Goal: Task Accomplishment & Management: Use online tool/utility

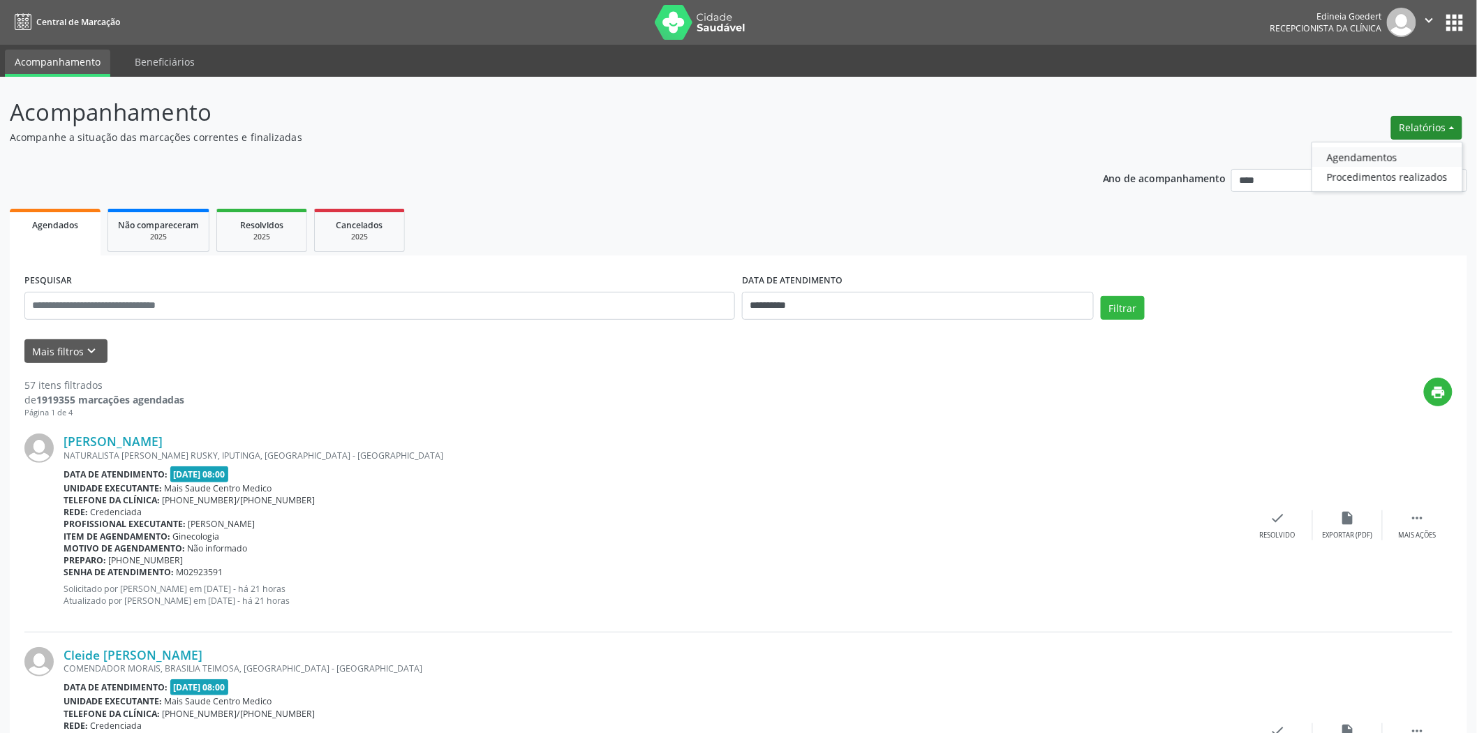
click at [1392, 161] on link "Agendamentos" at bounding box center [1387, 157] width 150 height 20
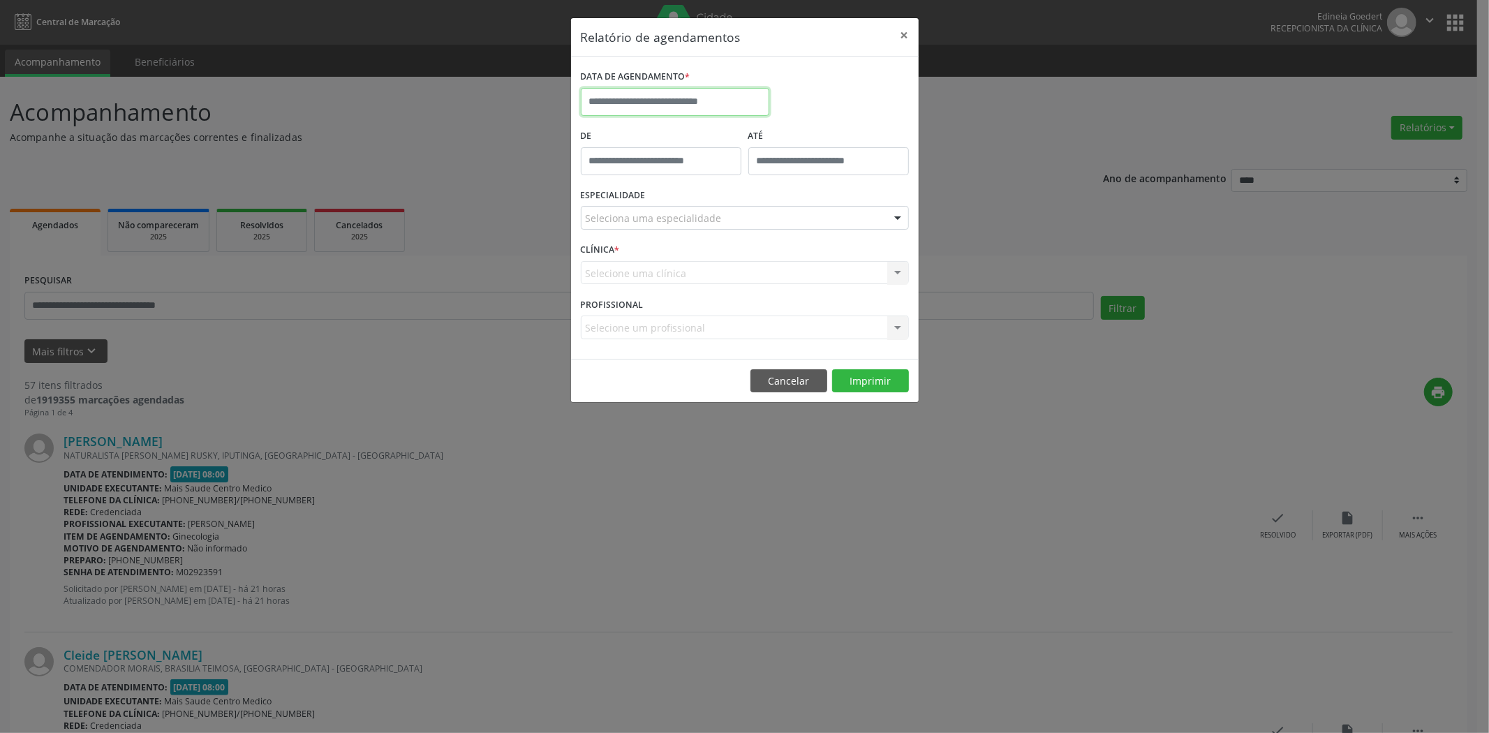
click at [664, 100] on input "text" at bounding box center [675, 102] width 188 height 28
click at [650, 192] on span "9" at bounding box center [656, 202] width 27 height 27
type input "**********"
click at [650, 192] on span "9" at bounding box center [656, 202] width 27 height 27
click at [689, 207] on div "Seleciona uma especialidade" at bounding box center [745, 218] width 328 height 24
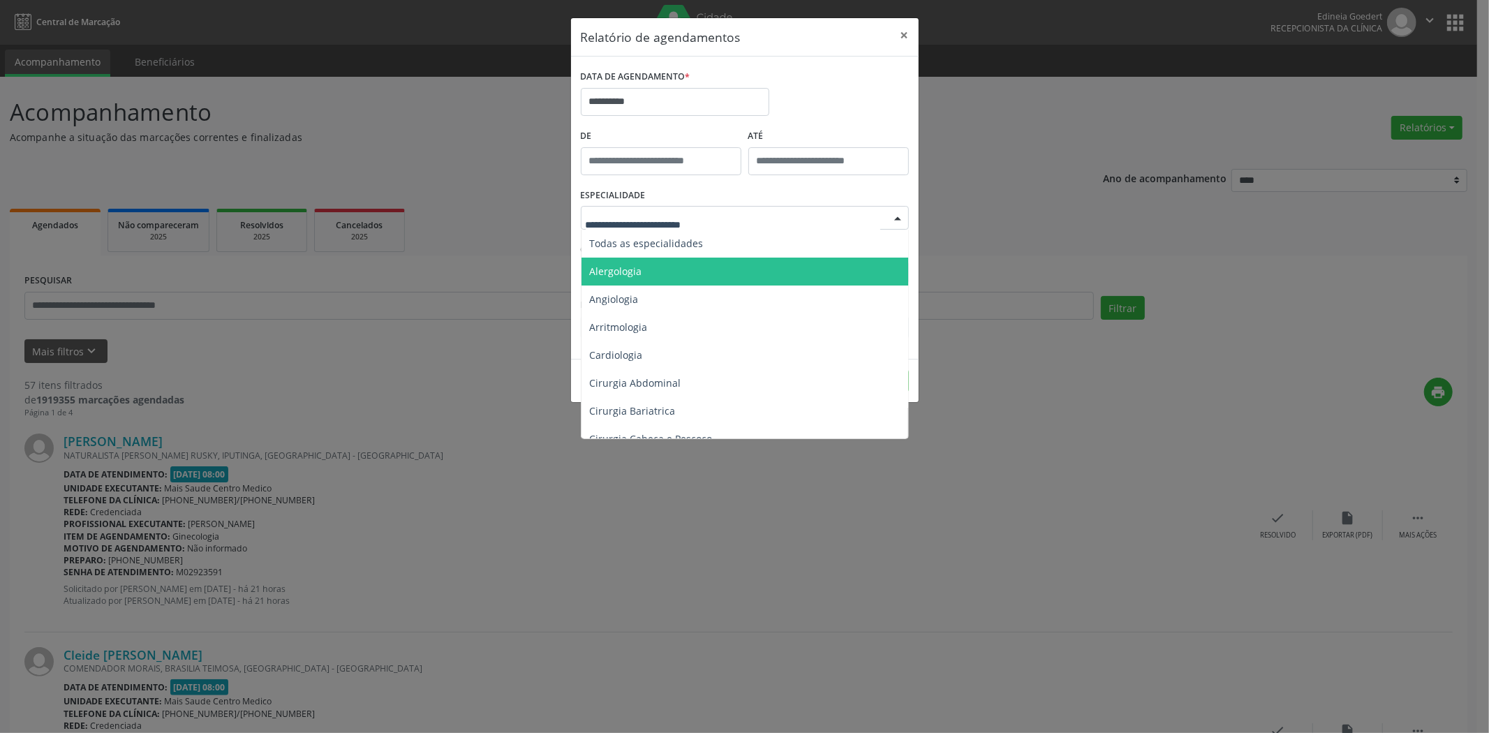
click at [727, 272] on span "Alergologia" at bounding box center [745, 272] width 329 height 28
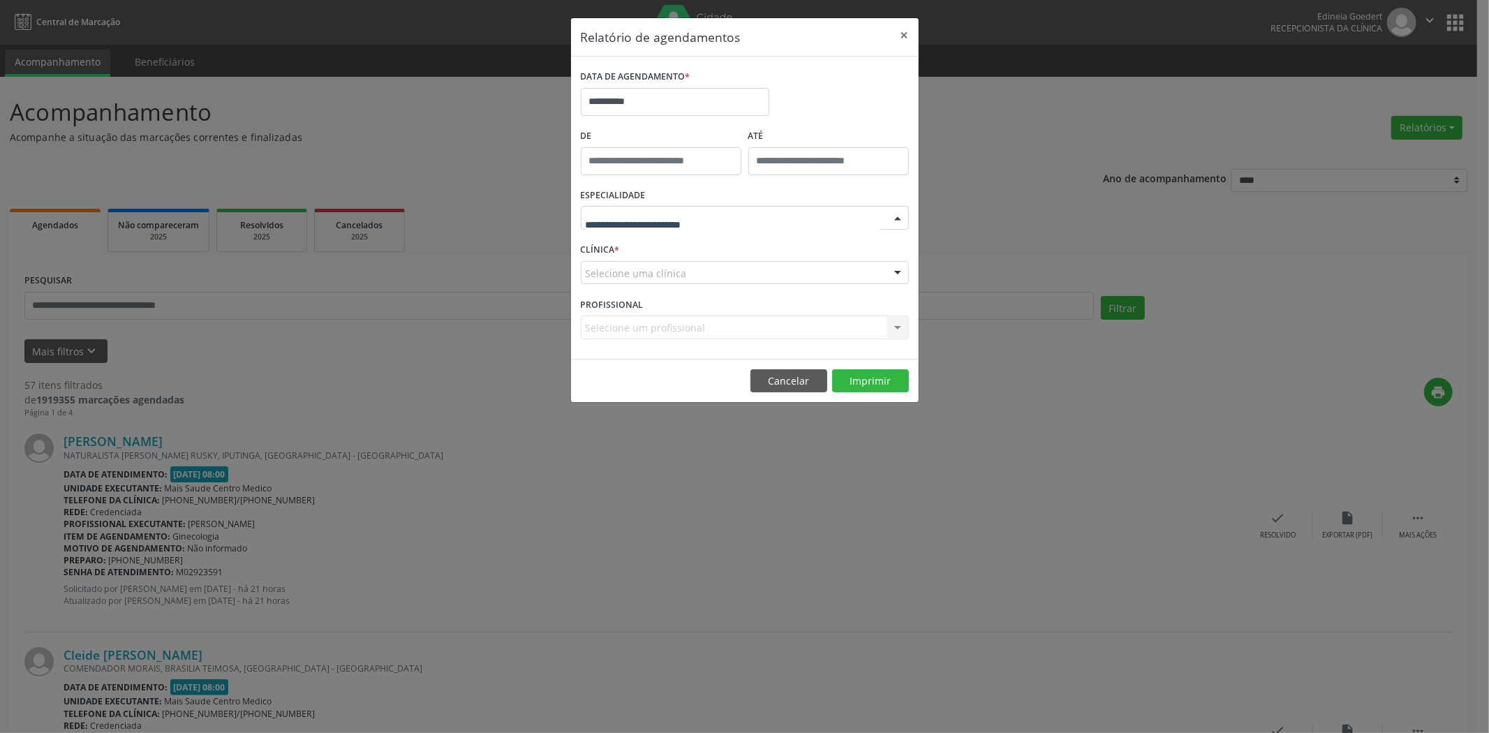
drag, startPoint x: 722, startPoint y: 221, endPoint x: 735, endPoint y: 257, distance: 38.6
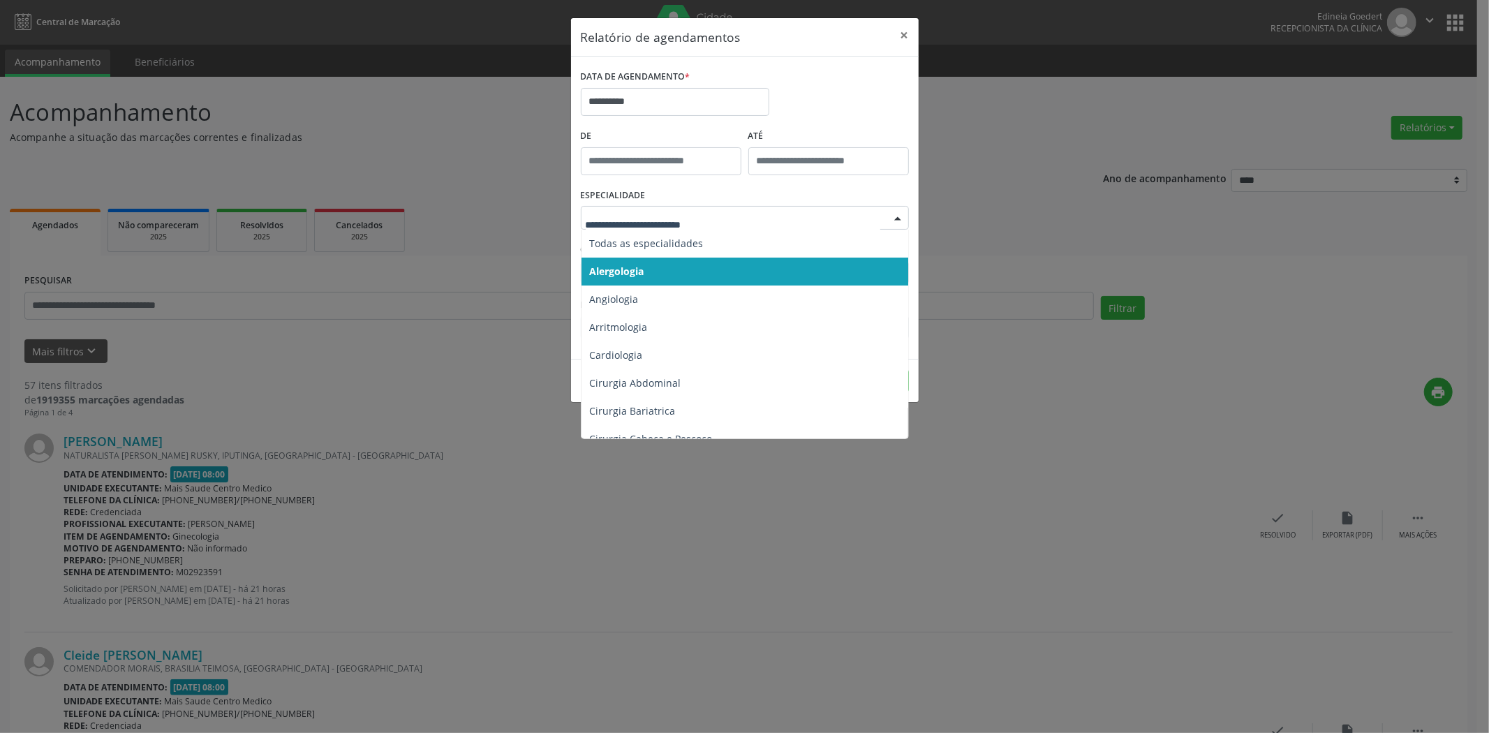
click at [736, 258] on span "Alergologia" at bounding box center [745, 272] width 329 height 28
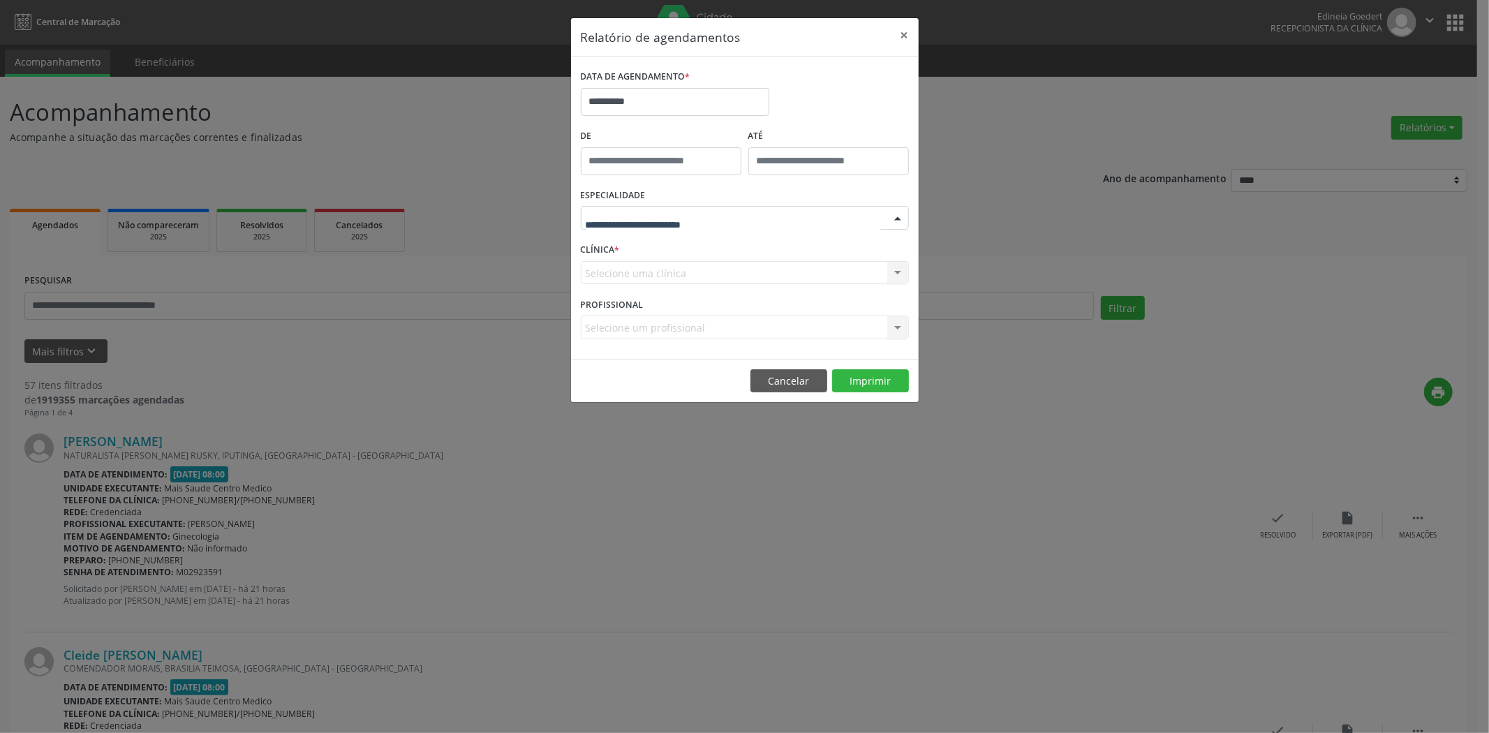
click at [726, 210] on div at bounding box center [745, 218] width 328 height 24
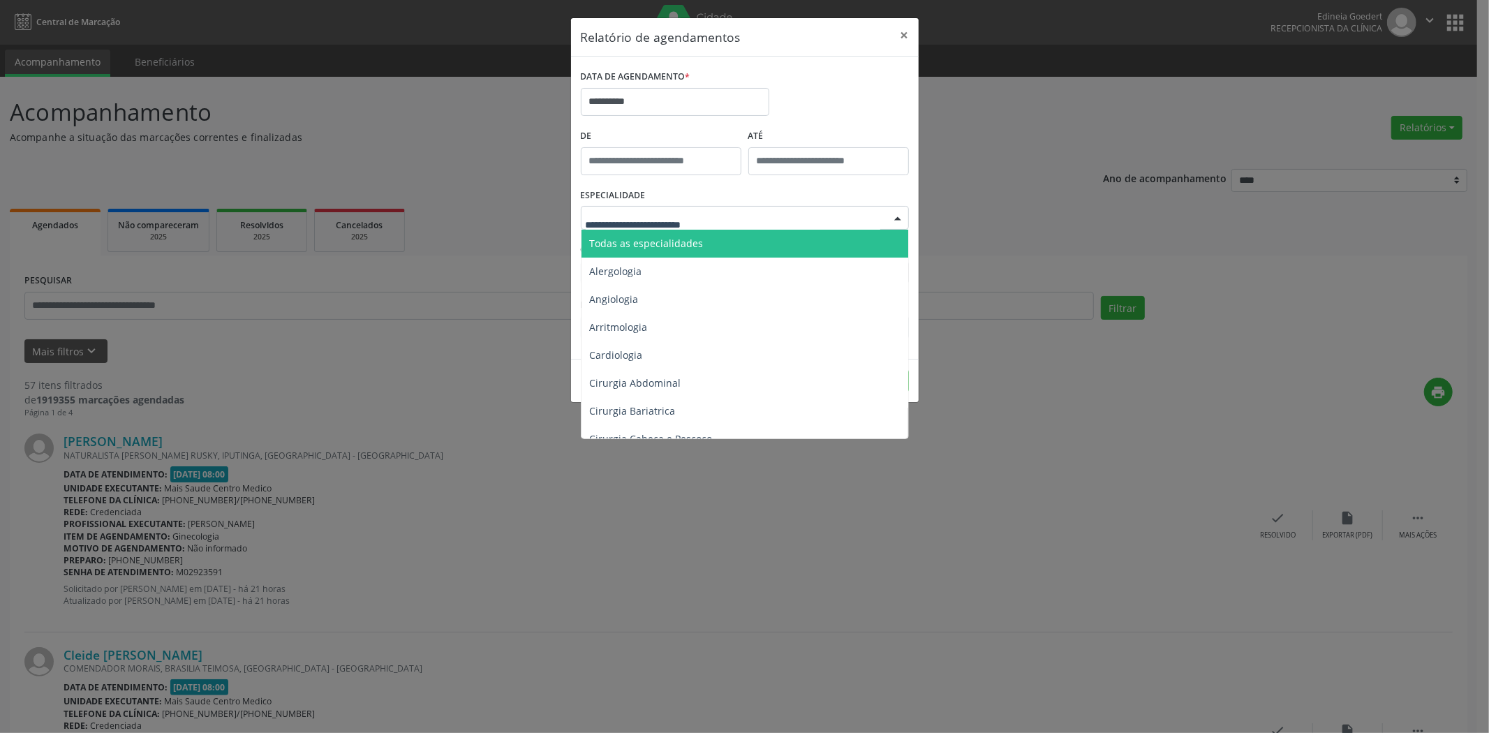
click at [731, 248] on span "Todas as especialidades" at bounding box center [745, 244] width 329 height 28
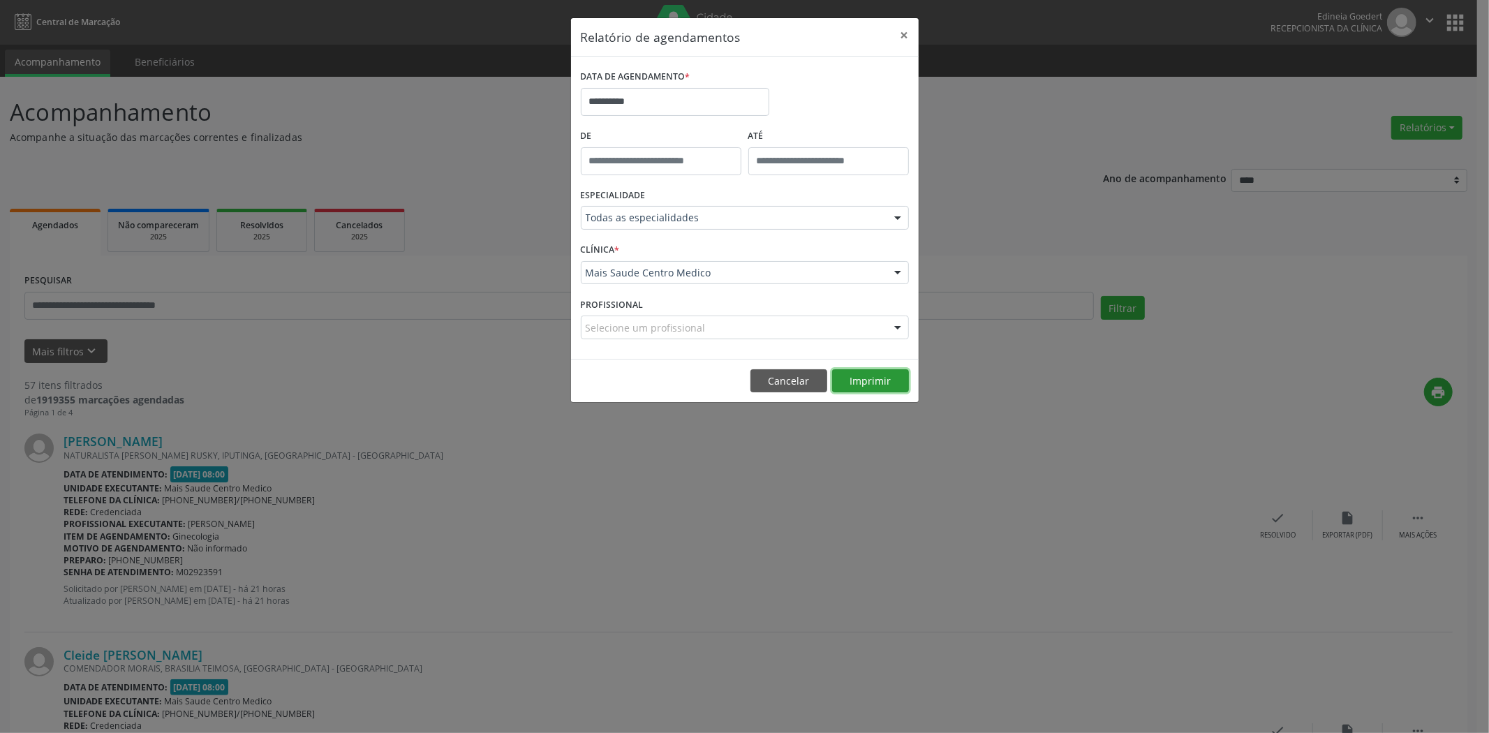
click at [867, 375] on button "Imprimir" at bounding box center [870, 381] width 77 height 24
click at [784, 371] on button "Cancelar" at bounding box center [788, 381] width 77 height 24
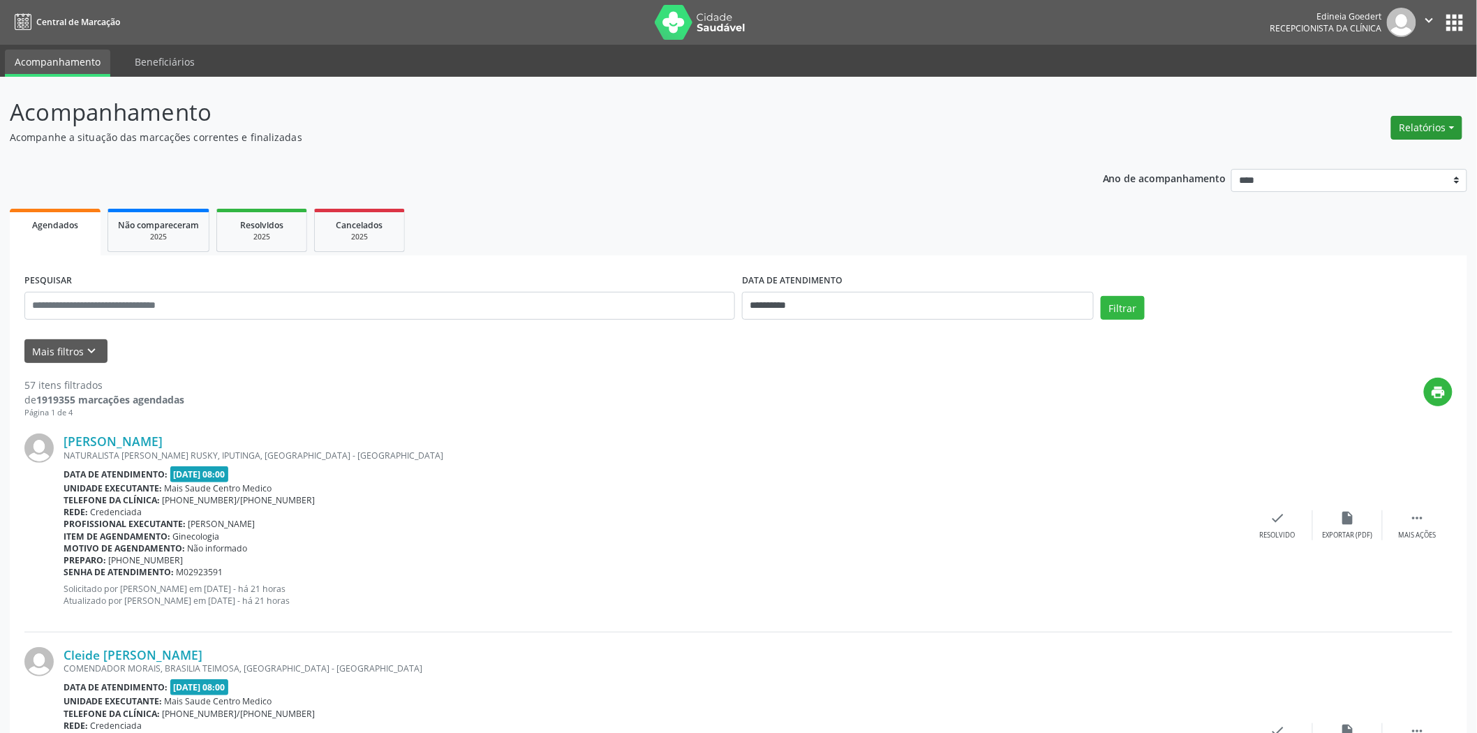
drag, startPoint x: 1431, startPoint y: 126, endPoint x: 1414, endPoint y: 135, distance: 18.7
click at [1429, 127] on button "Relatórios" at bounding box center [1426, 128] width 71 height 24
click at [1392, 149] on link "Agendamentos" at bounding box center [1387, 157] width 150 height 20
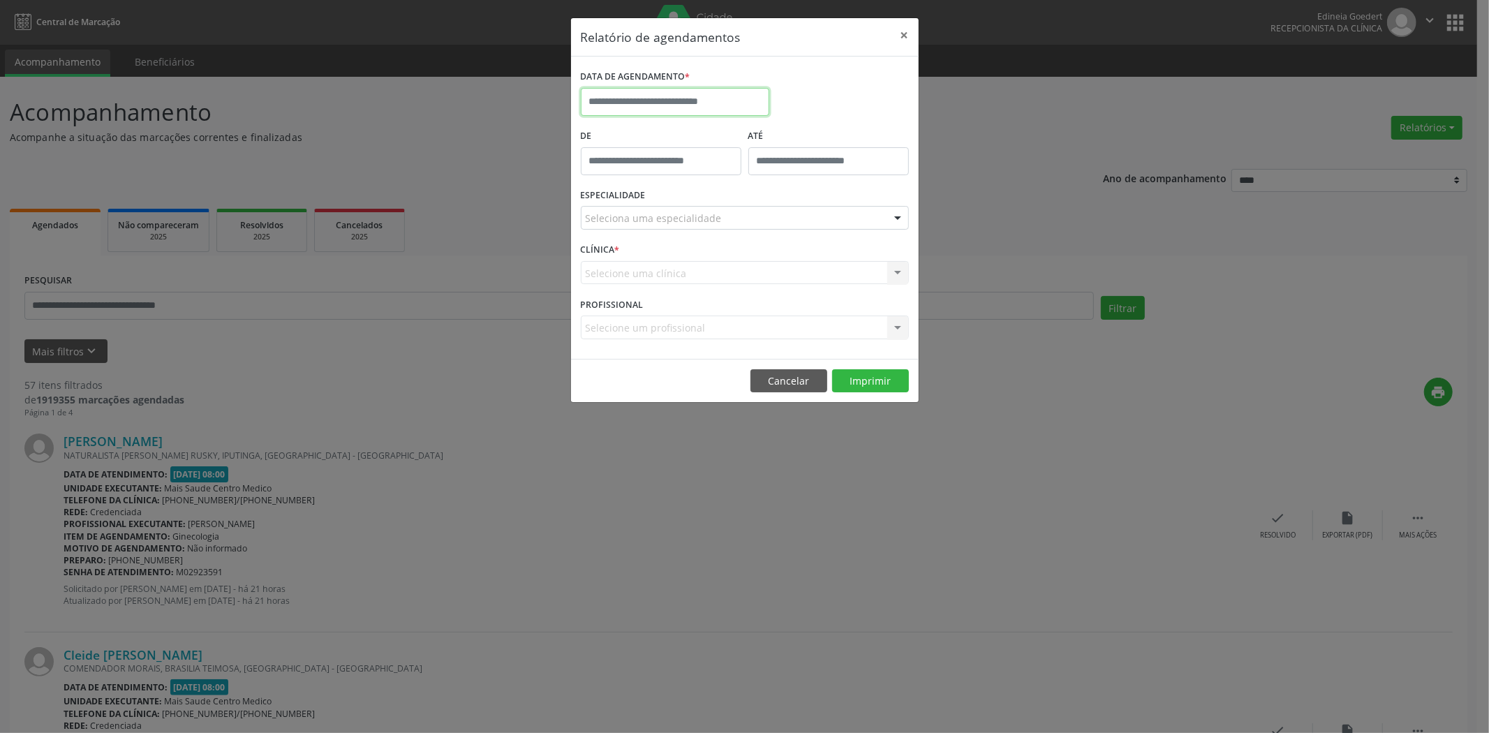
click at [713, 100] on input "text" at bounding box center [675, 102] width 188 height 28
click at [656, 191] on span "9" at bounding box center [656, 202] width 27 height 27
type input "**********"
click at [656, 191] on span "9" at bounding box center [656, 202] width 27 height 27
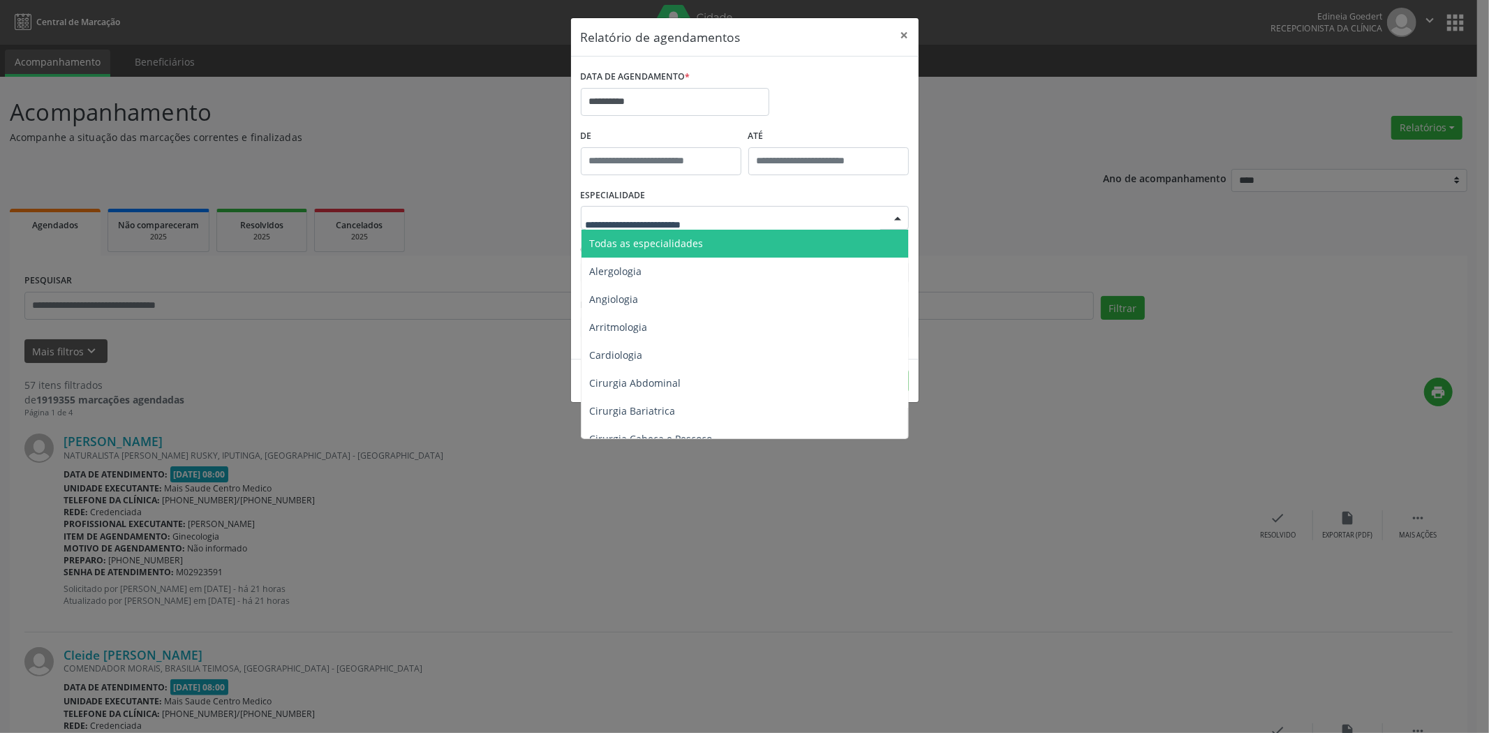
click at [692, 248] on span "Todas as especialidades" at bounding box center [647, 243] width 114 height 13
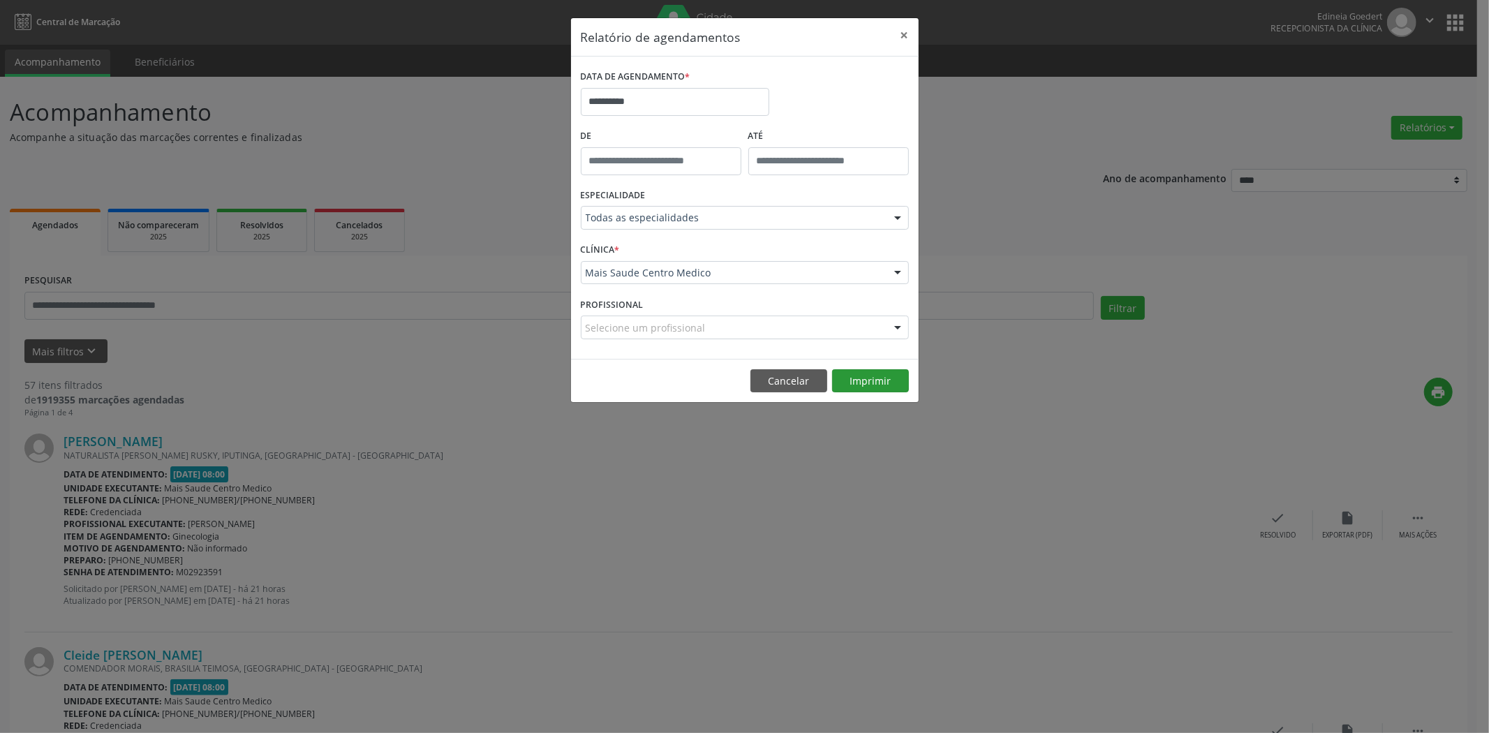
click at [878, 392] on footer "Cancelar Imprimir" at bounding box center [745, 381] width 348 height 44
click at [878, 391] on button "Imprimir" at bounding box center [870, 381] width 77 height 24
click at [864, 385] on button "Imprimir" at bounding box center [870, 381] width 77 height 24
click at [791, 375] on button "Cancelar" at bounding box center [788, 381] width 77 height 24
